Goal: Task Accomplishment & Management: Use online tool/utility

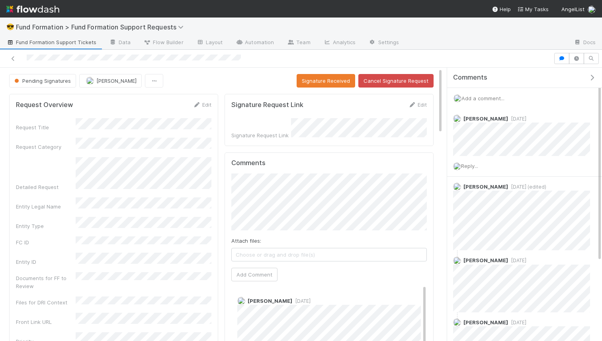
click at [496, 96] on span "Add a comment..." at bounding box center [483, 98] width 43 height 6
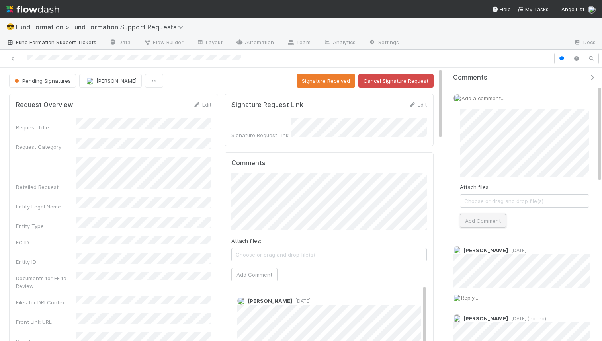
click at [494, 217] on button "Add Comment" at bounding box center [483, 221] width 46 height 14
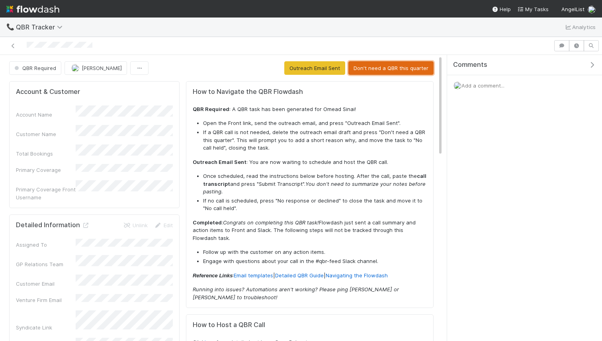
click at [376, 70] on button "Don't need a QBR this quarter" at bounding box center [391, 68] width 85 height 14
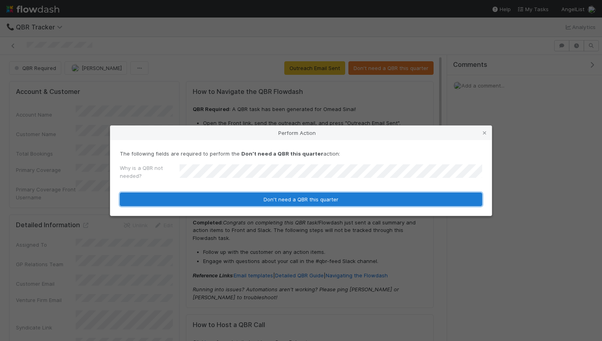
click at [299, 202] on button "Don't need a QBR this quarter" at bounding box center [301, 200] width 362 height 14
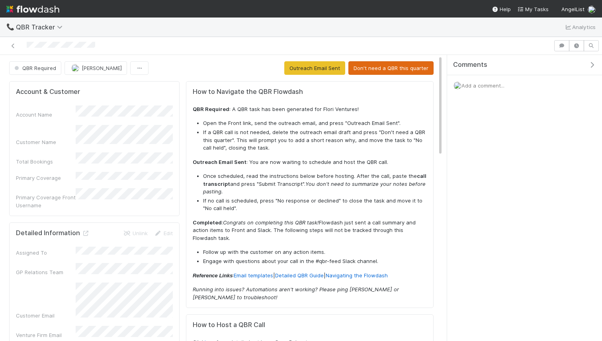
drag, startPoint x: 423, startPoint y: 59, endPoint x: 420, endPoint y: 63, distance: 4.5
click at [419, 65] on button "Don't need a QBR this quarter" at bounding box center [391, 68] width 85 height 14
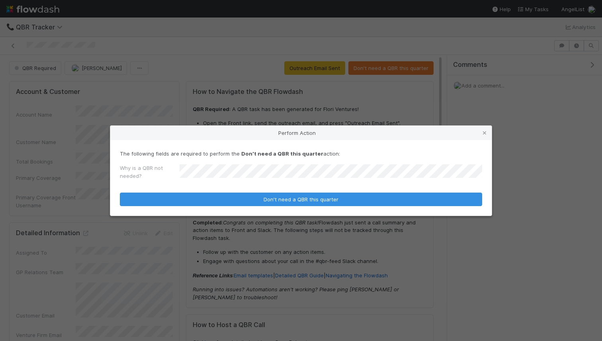
click at [120, 193] on button "Don't need a QBR this quarter" at bounding box center [301, 200] width 362 height 14
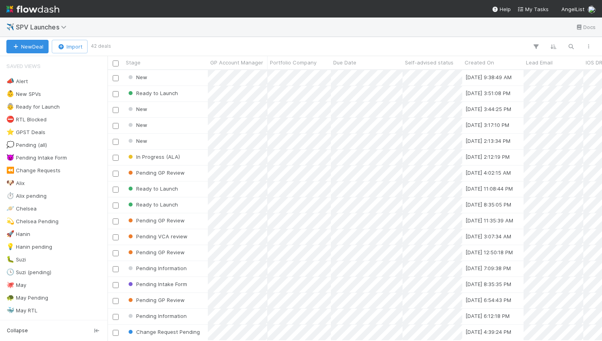
scroll to position [0, 0]
click at [182, 184] on div "Ready to Launch" at bounding box center [165, 190] width 84 height 16
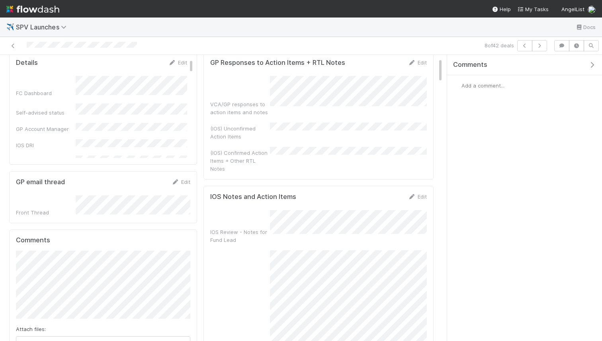
scroll to position [50, 0]
